Goal: Information Seeking & Learning: Understand process/instructions

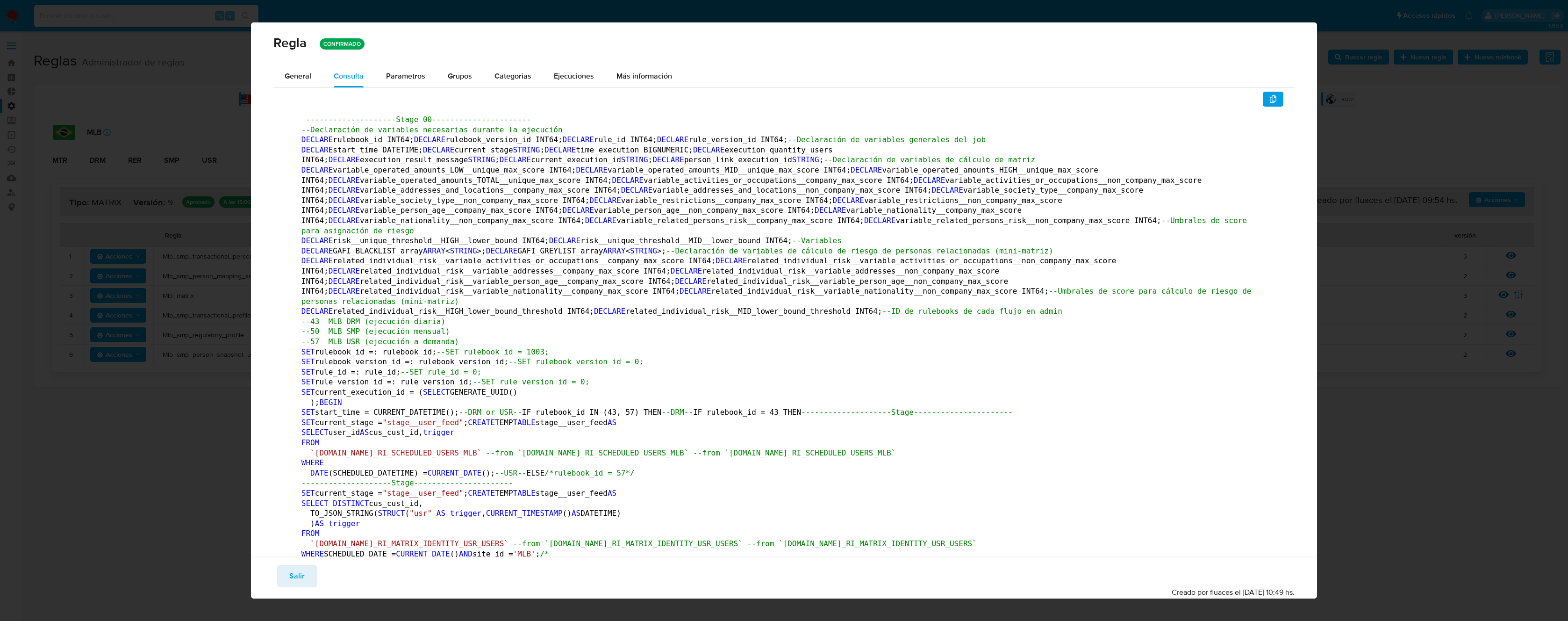
click at [1401, 195] on div "Regla CONFIRMADO General Consulta Parametros Evidencias Grupos Categorias Ejecu…" at bounding box center [784, 310] width 1568 height 621
click at [300, 578] on span "Salir" at bounding box center [296, 576] width 15 height 20
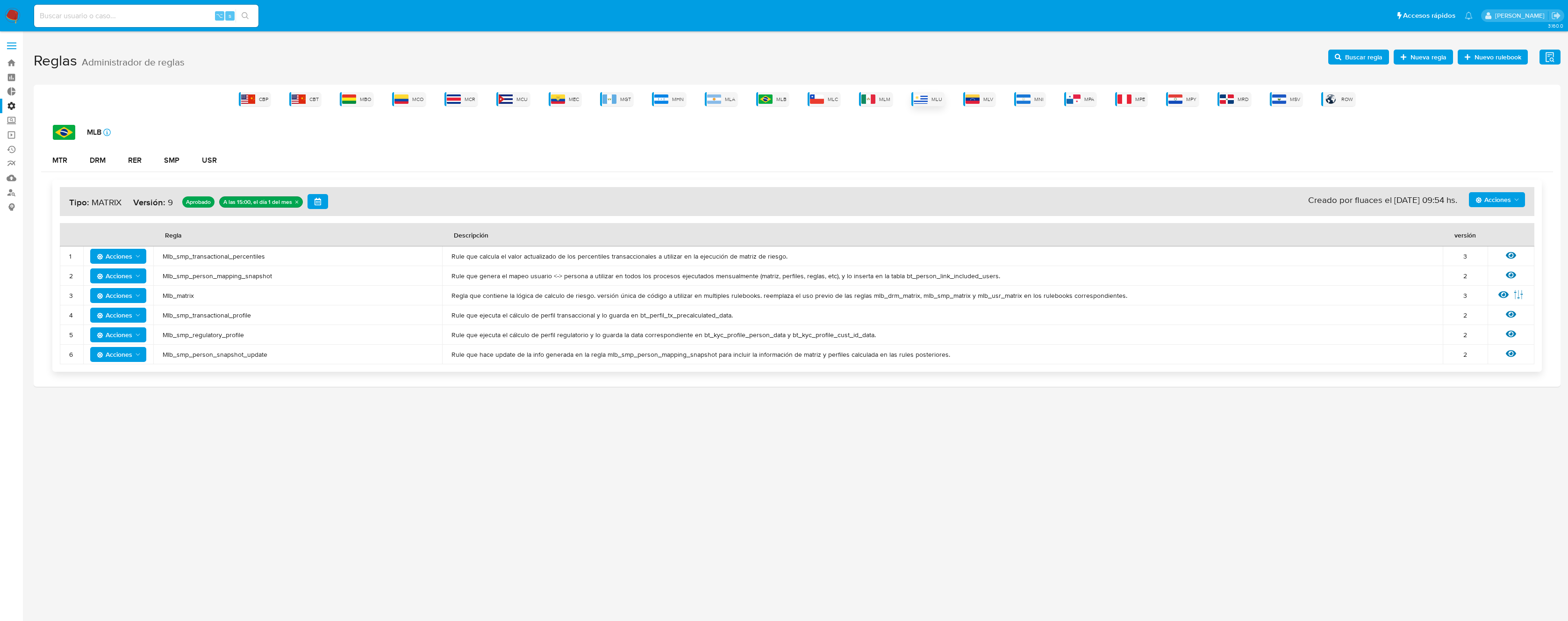
click at [938, 98] on span "MLU" at bounding box center [937, 99] width 11 height 7
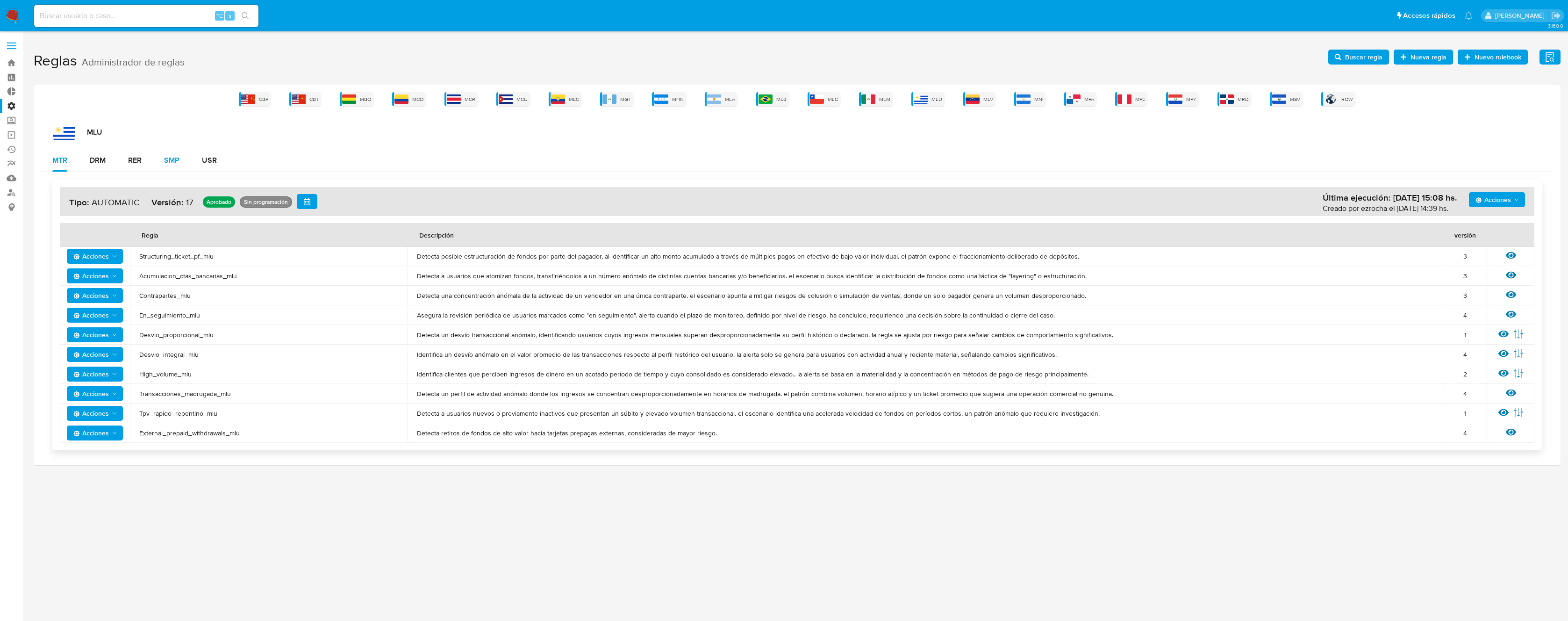
click at [175, 161] on div "SMP" at bounding box center [171, 160] width 15 height 7
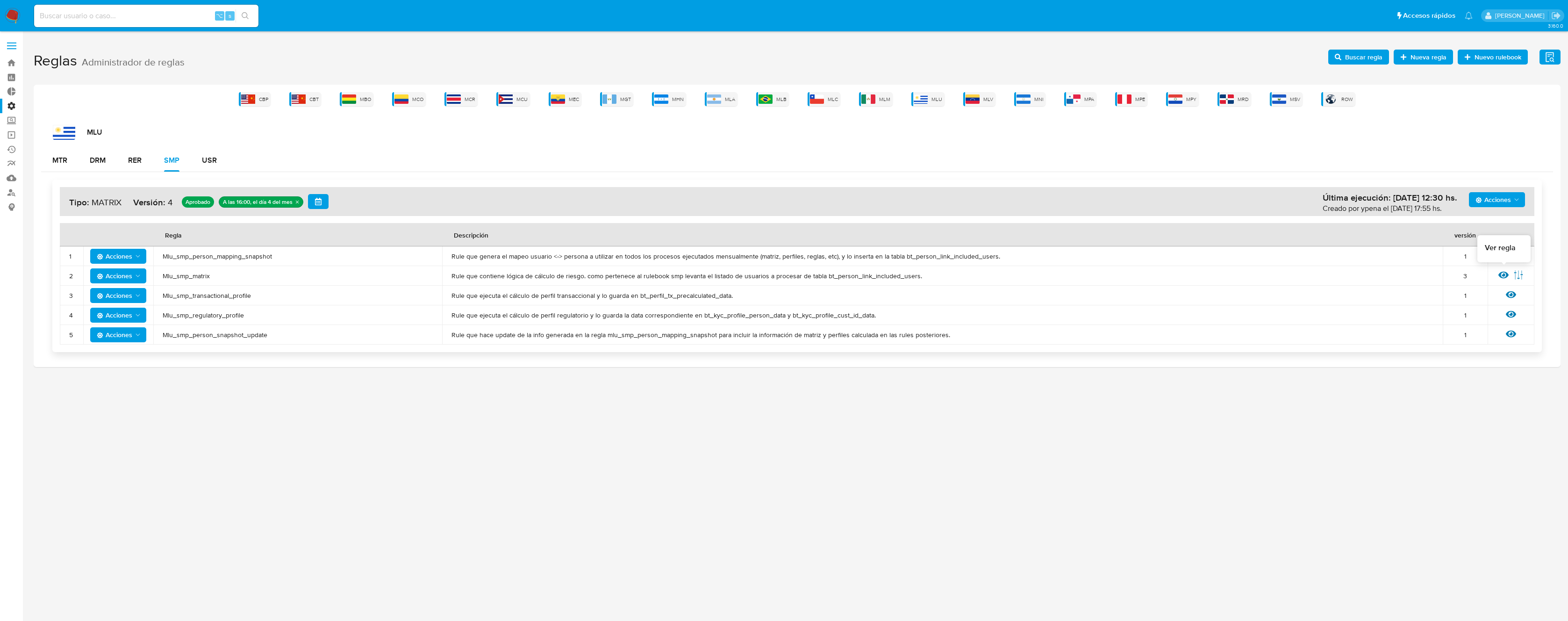
click at [1502, 276] on icon at bounding box center [1504, 275] width 11 height 7
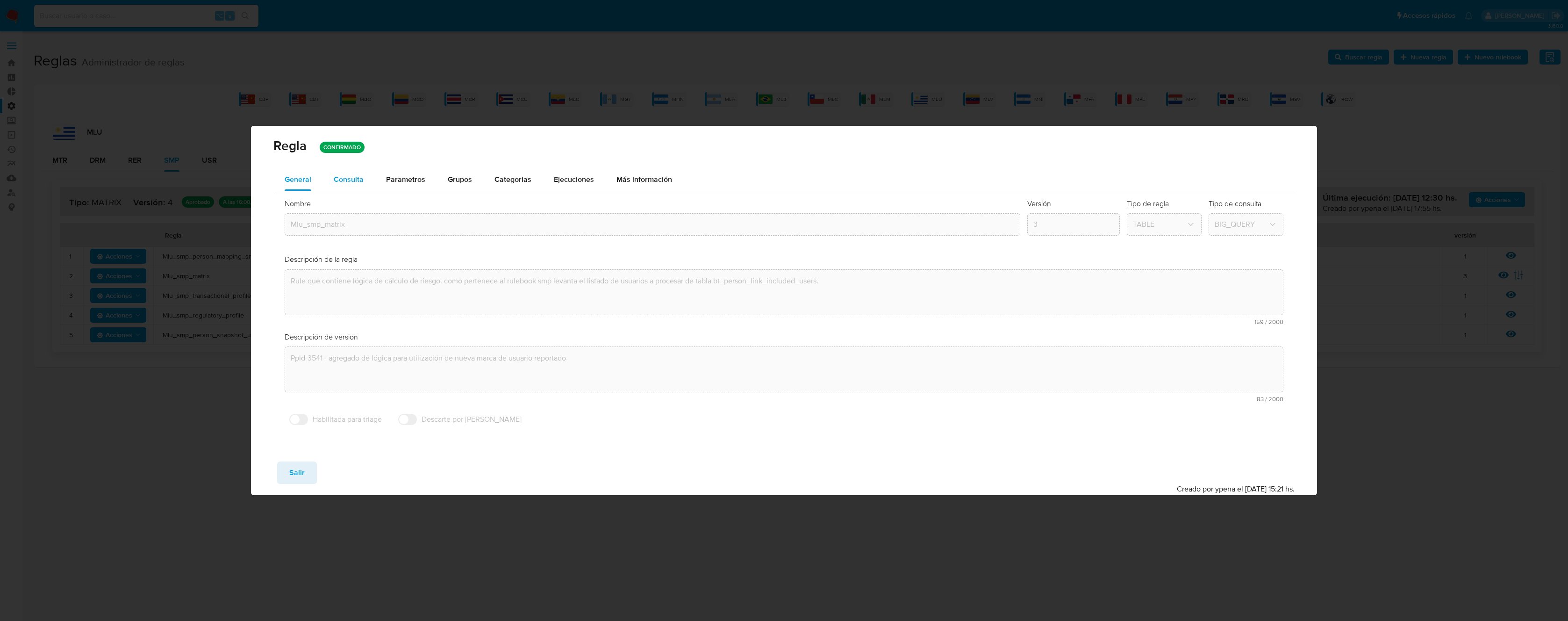
click at [359, 181] on span "Consulta" at bounding box center [349, 179] width 30 height 11
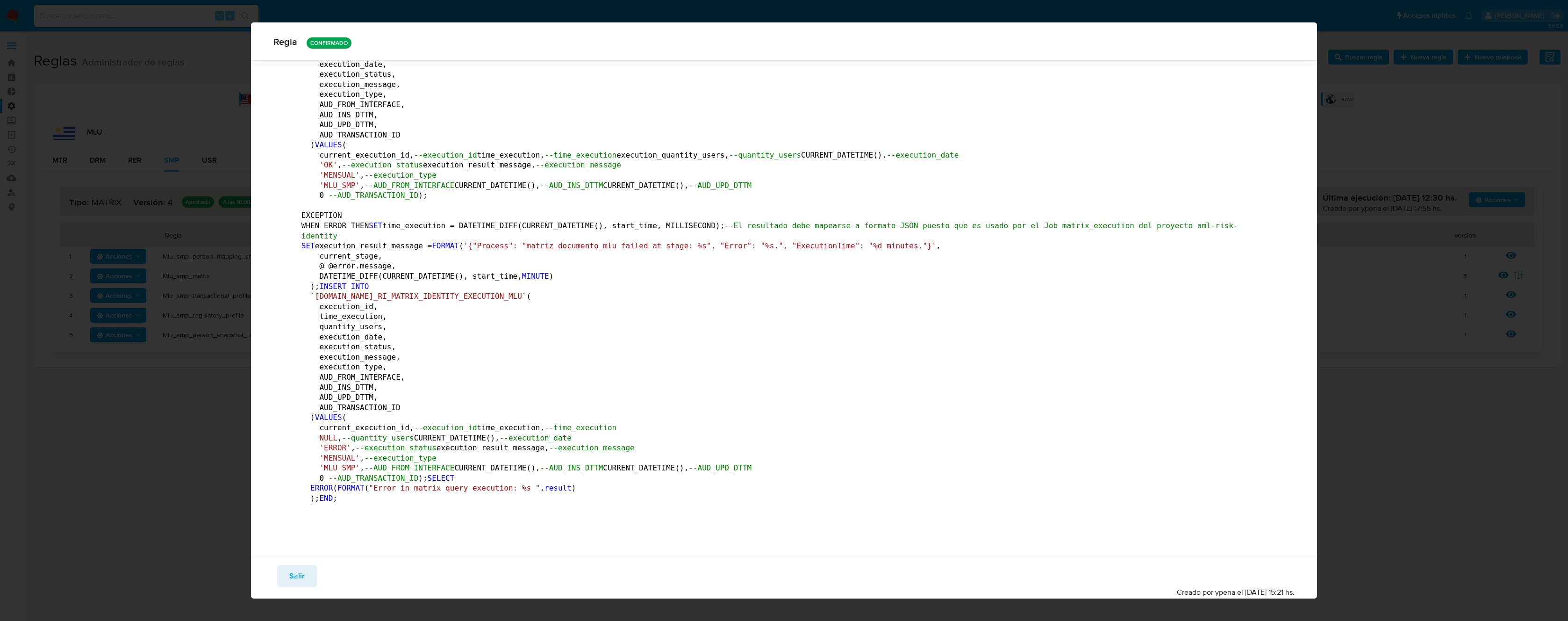
scroll to position [16178, 0]
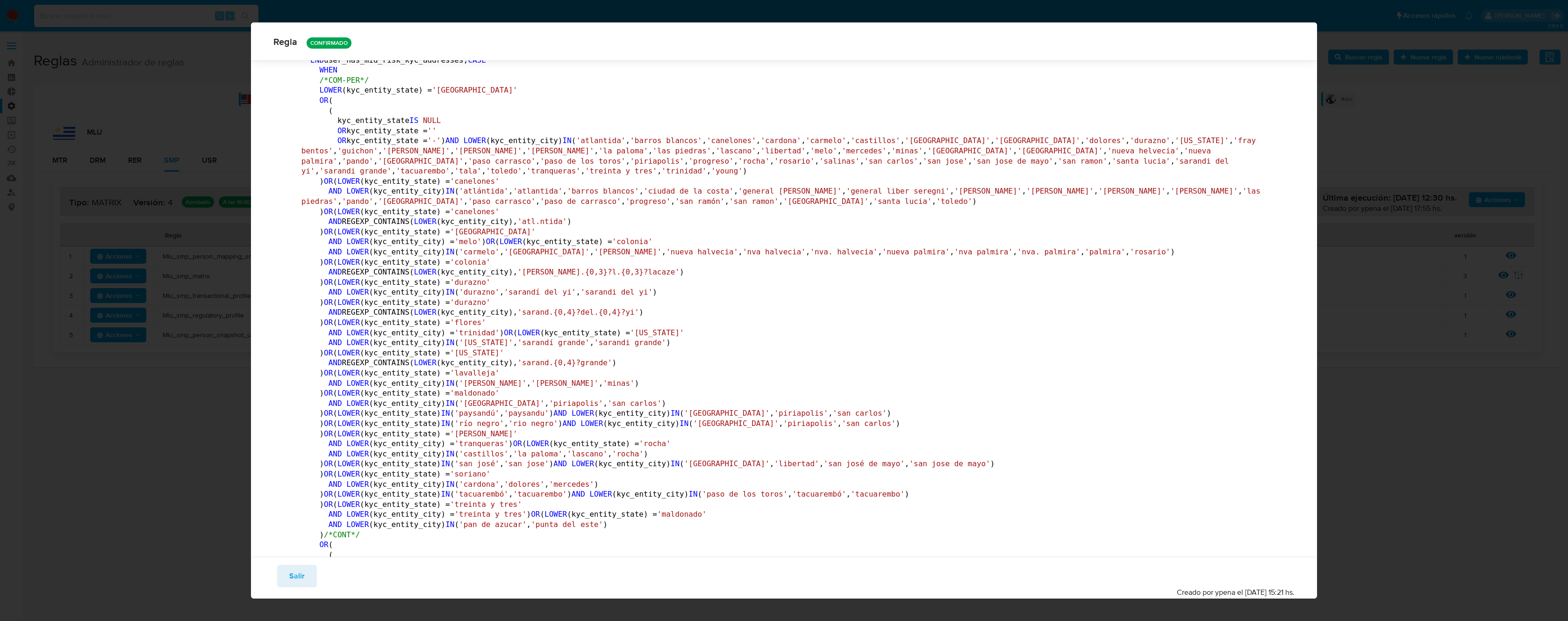
scroll to position [0, 0]
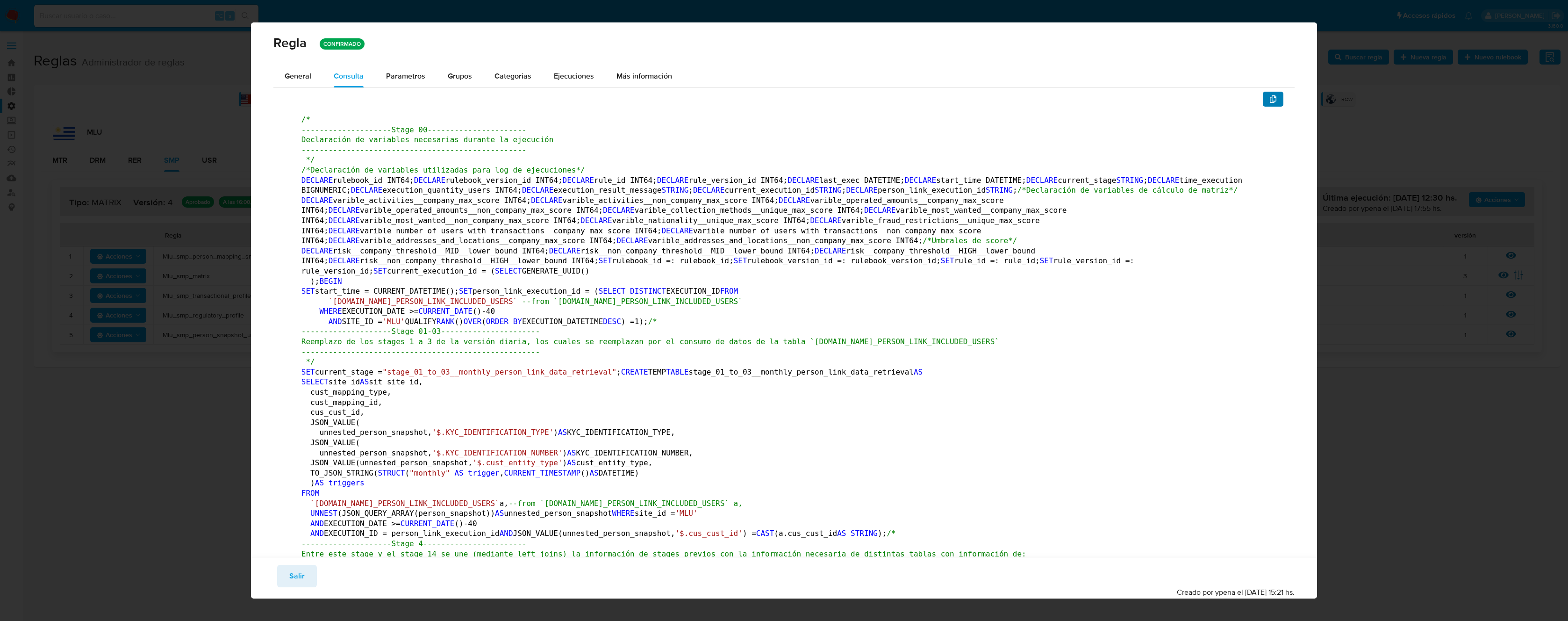
click at [1263, 101] on button "button" at bounding box center [1272, 99] width 20 height 15
